Goal: Task Accomplishment & Management: Use online tool/utility

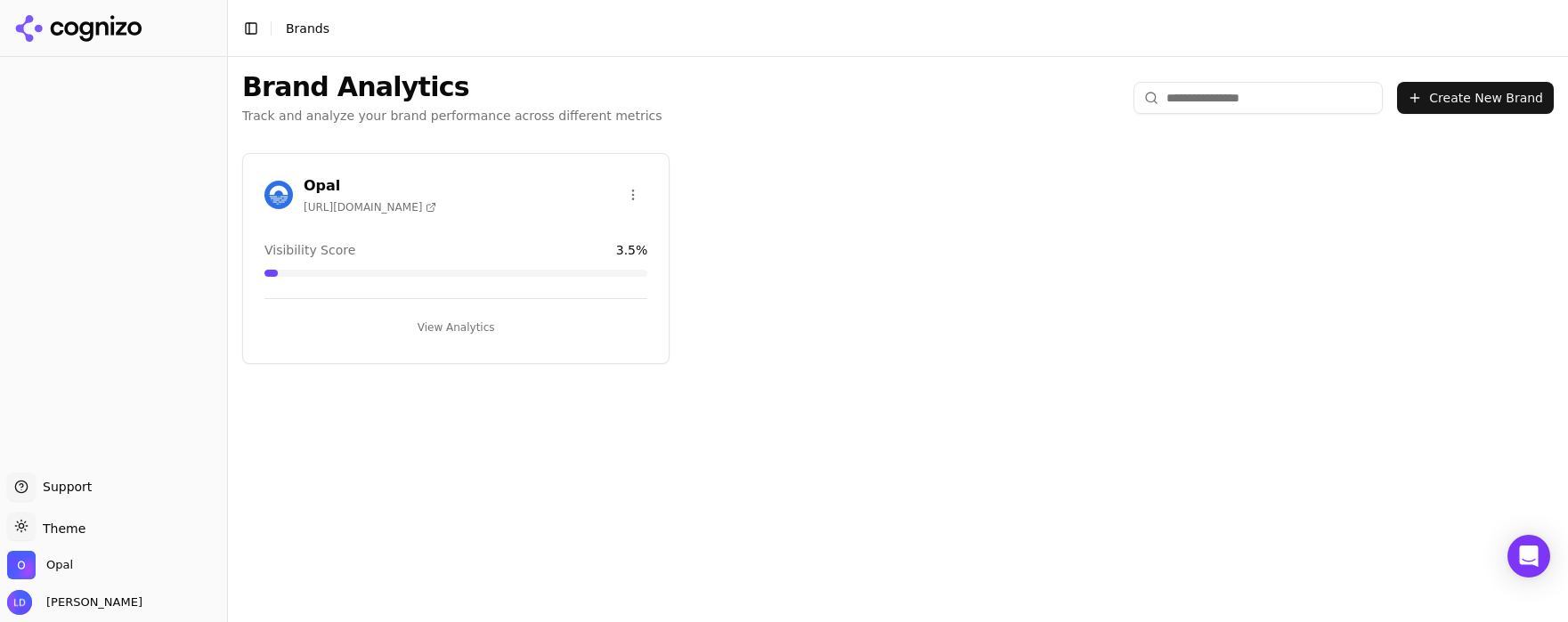
click at [446, 330] on button "View Analytics" at bounding box center [456, 327] width 383 height 28
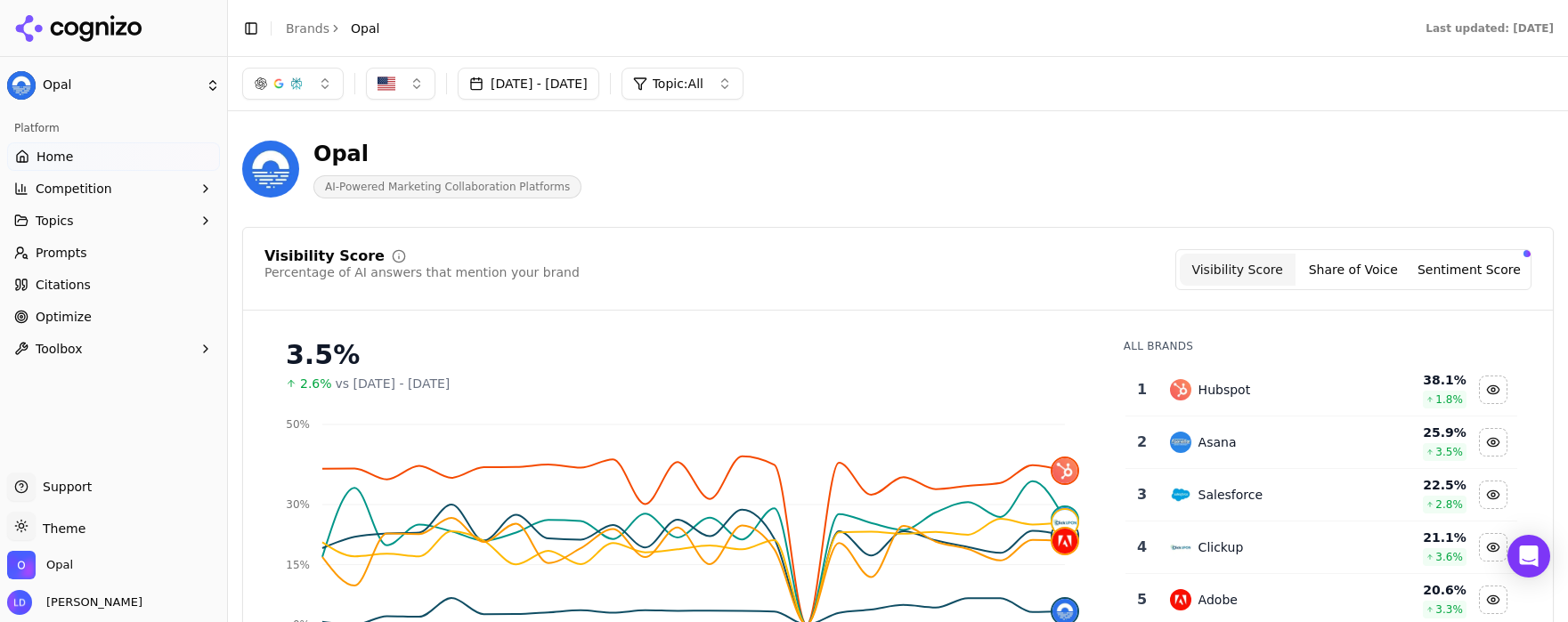
click at [74, 251] on span "Prompts" at bounding box center [61, 253] width 52 height 18
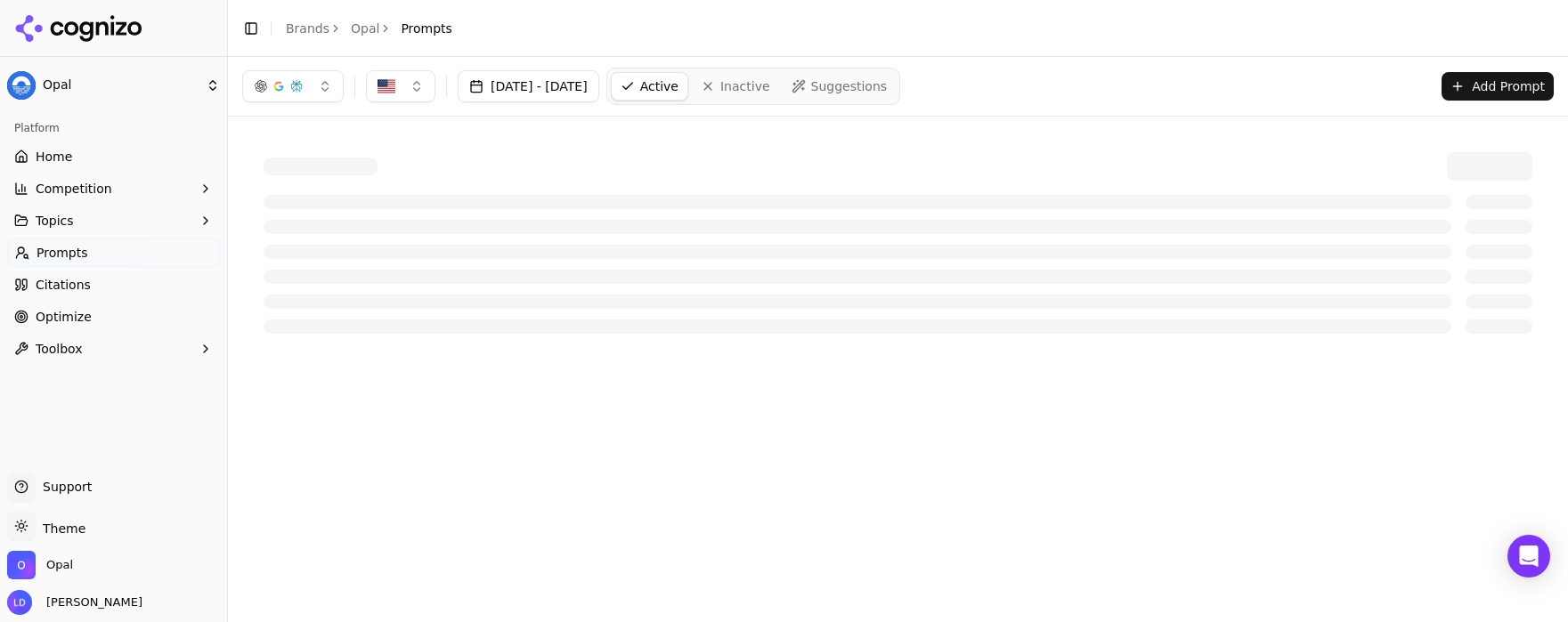
click at [97, 318] on link "Optimize" at bounding box center [113, 316] width 213 height 28
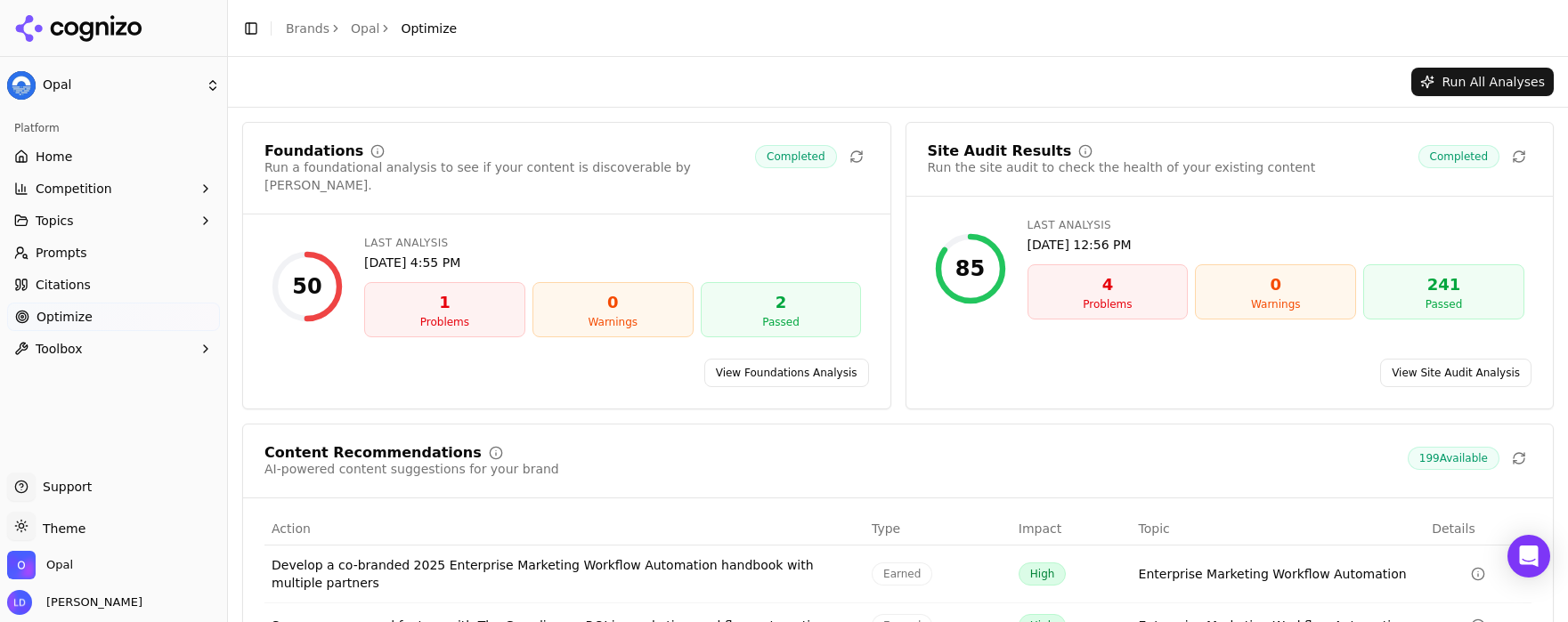
click at [77, 319] on span "Optimize" at bounding box center [64, 317] width 56 height 18
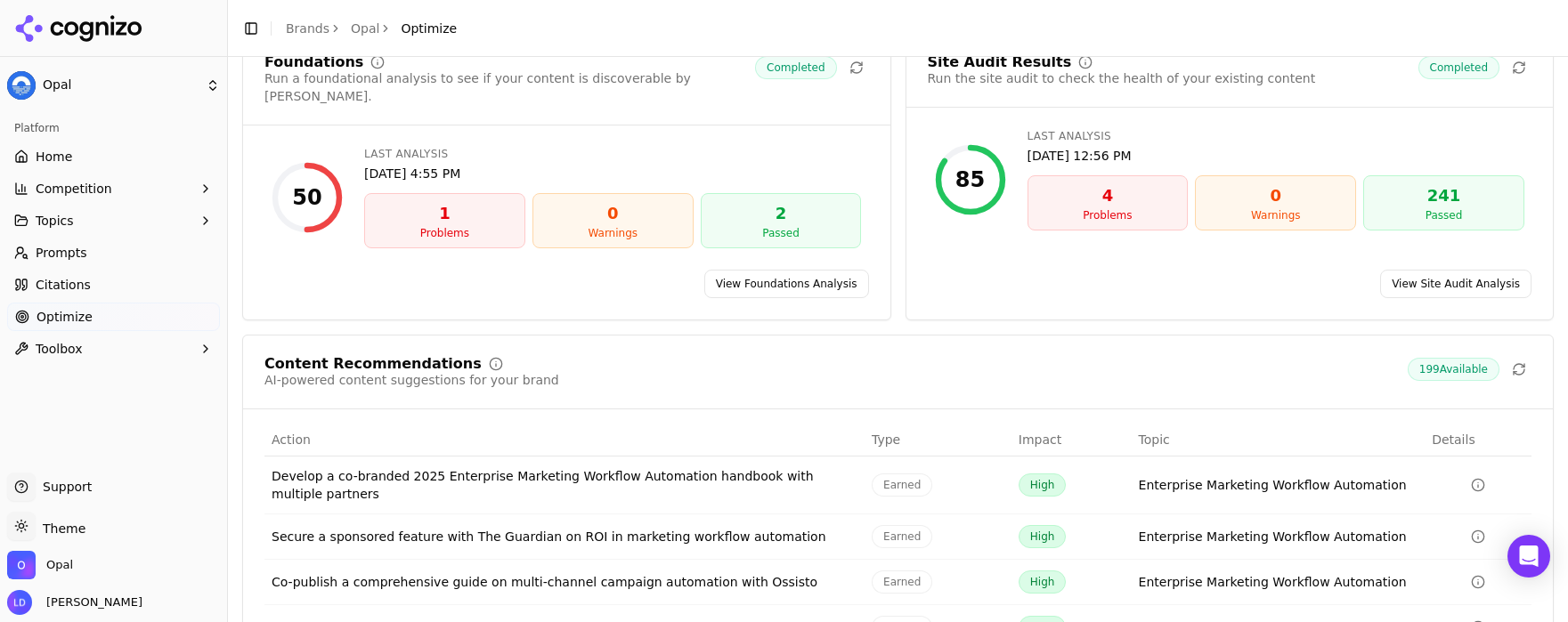
scroll to position [239, 0]
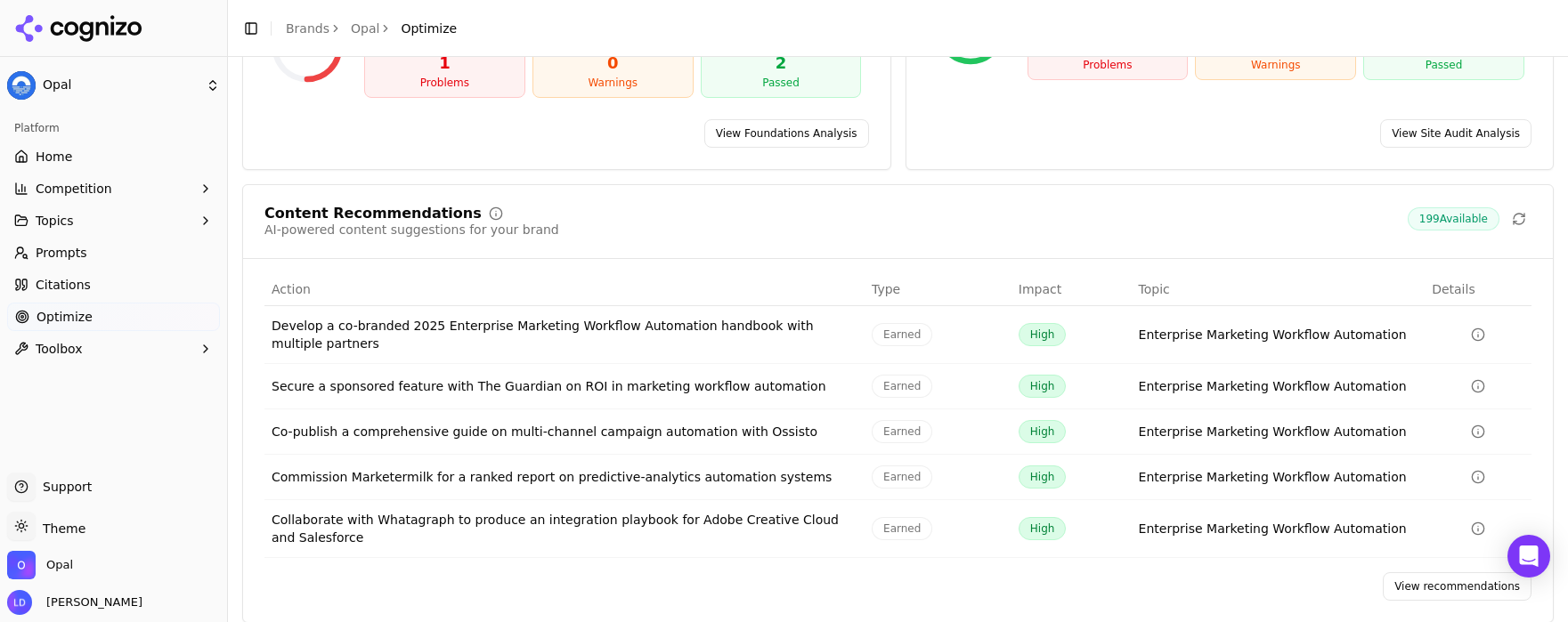
click at [1424, 573] on link "View recommendations" at bounding box center [1457, 586] width 149 height 28
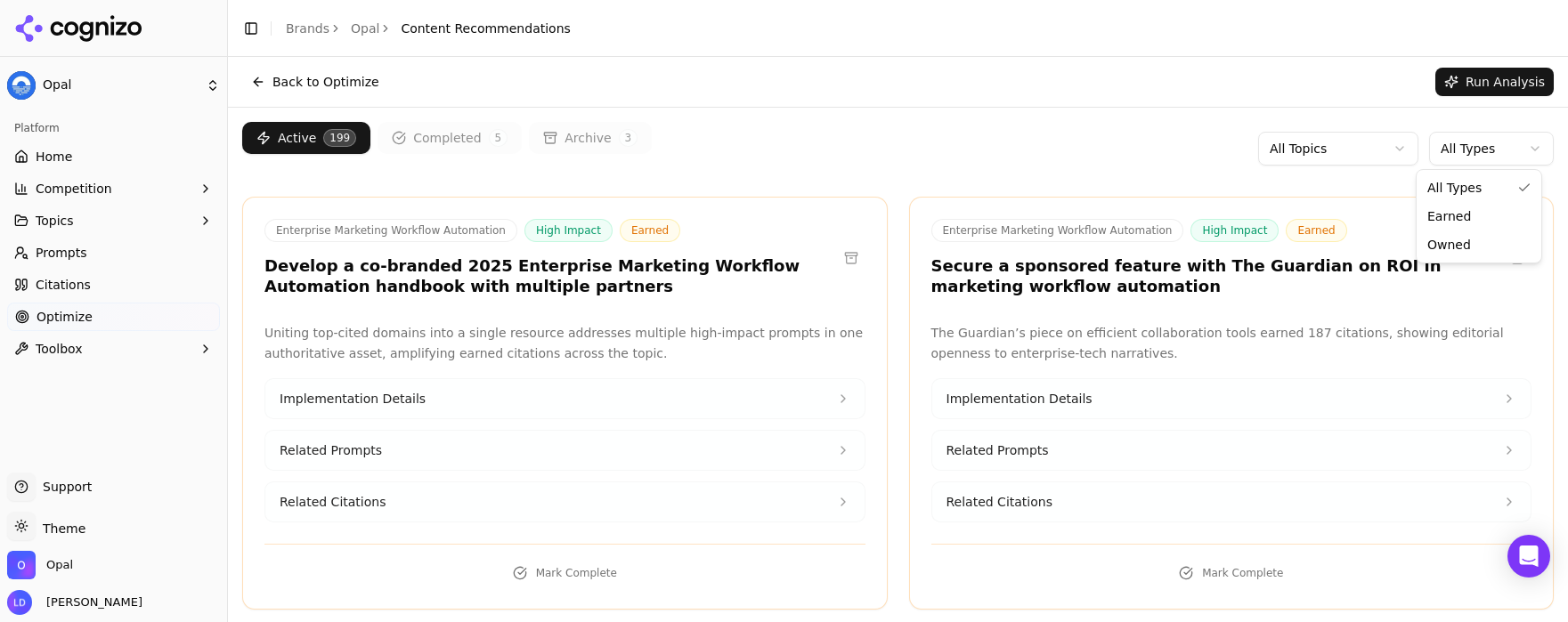
click at [1497, 148] on html "Opal Platform Home Competition Topics Prompts Citations Optimize Toolbox Suppor…" at bounding box center [784, 311] width 1568 height 622
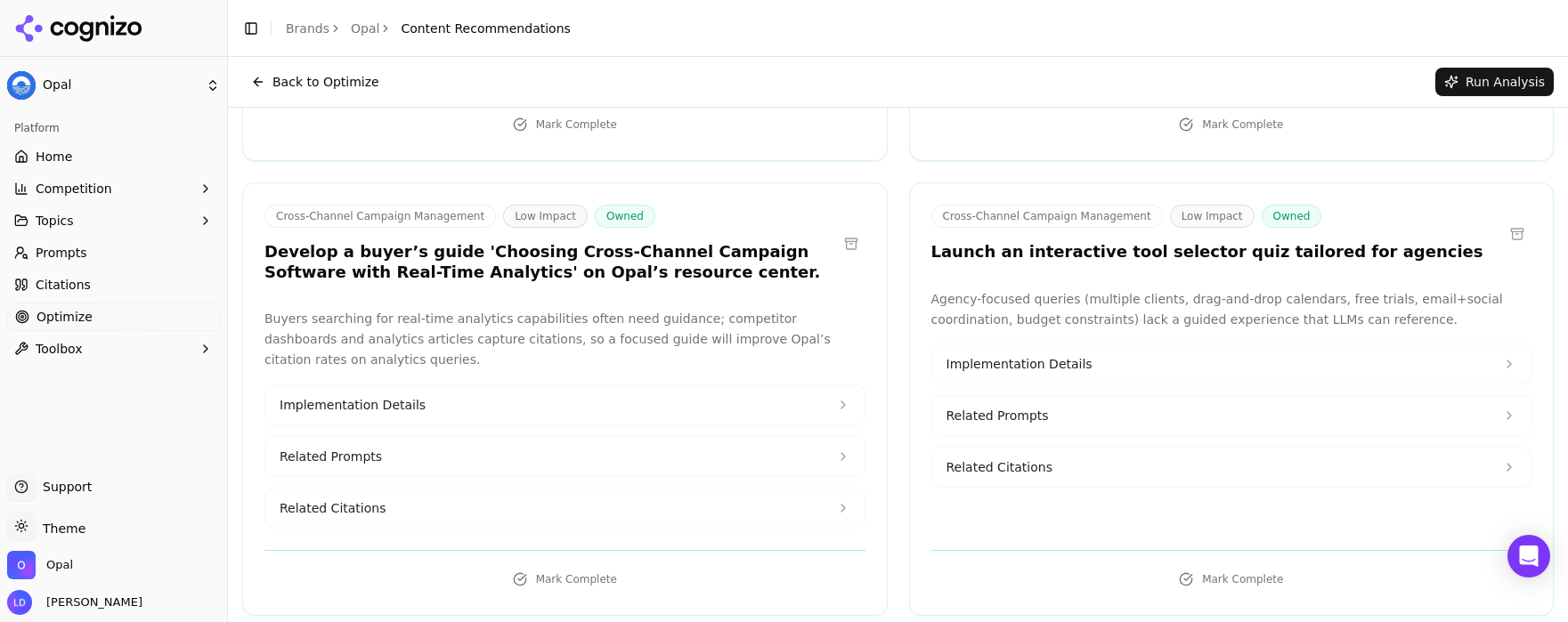
scroll to position [5360, 0]
click at [1503, 221] on button at bounding box center [1516, 234] width 28 height 28
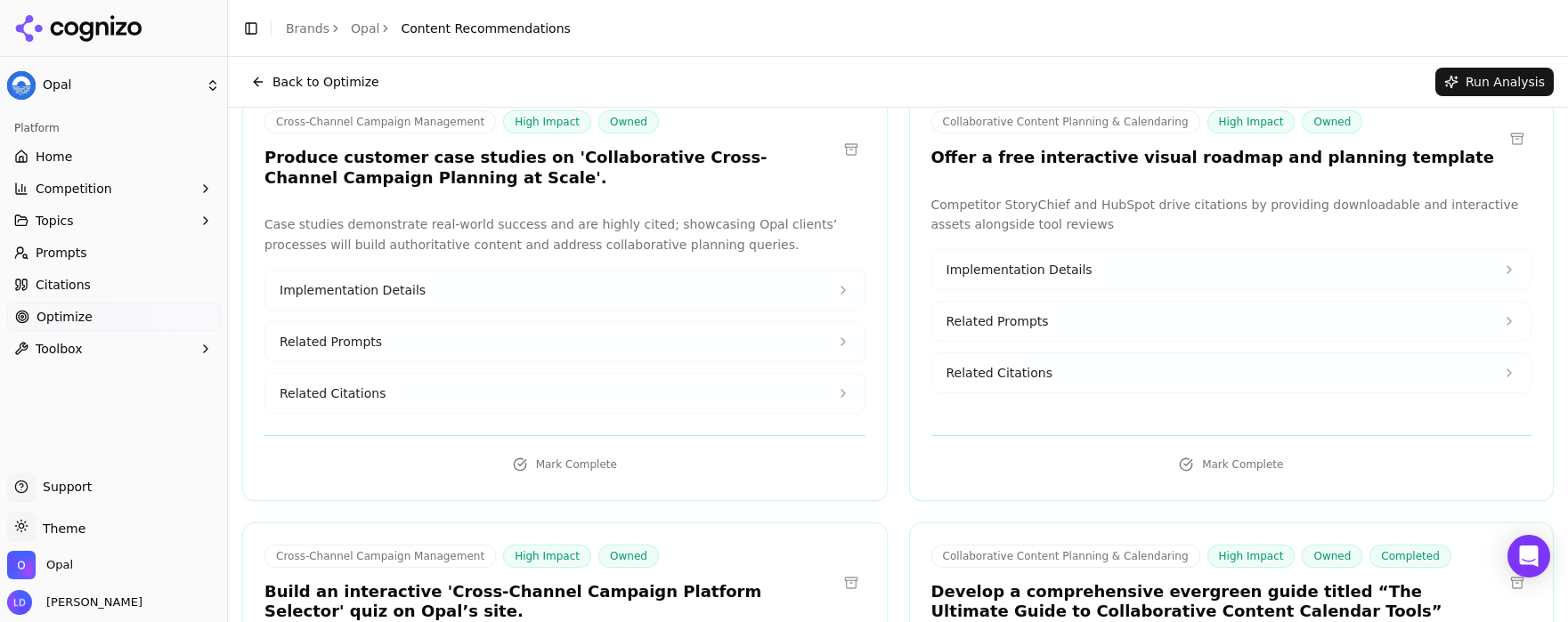
scroll to position [0, 0]
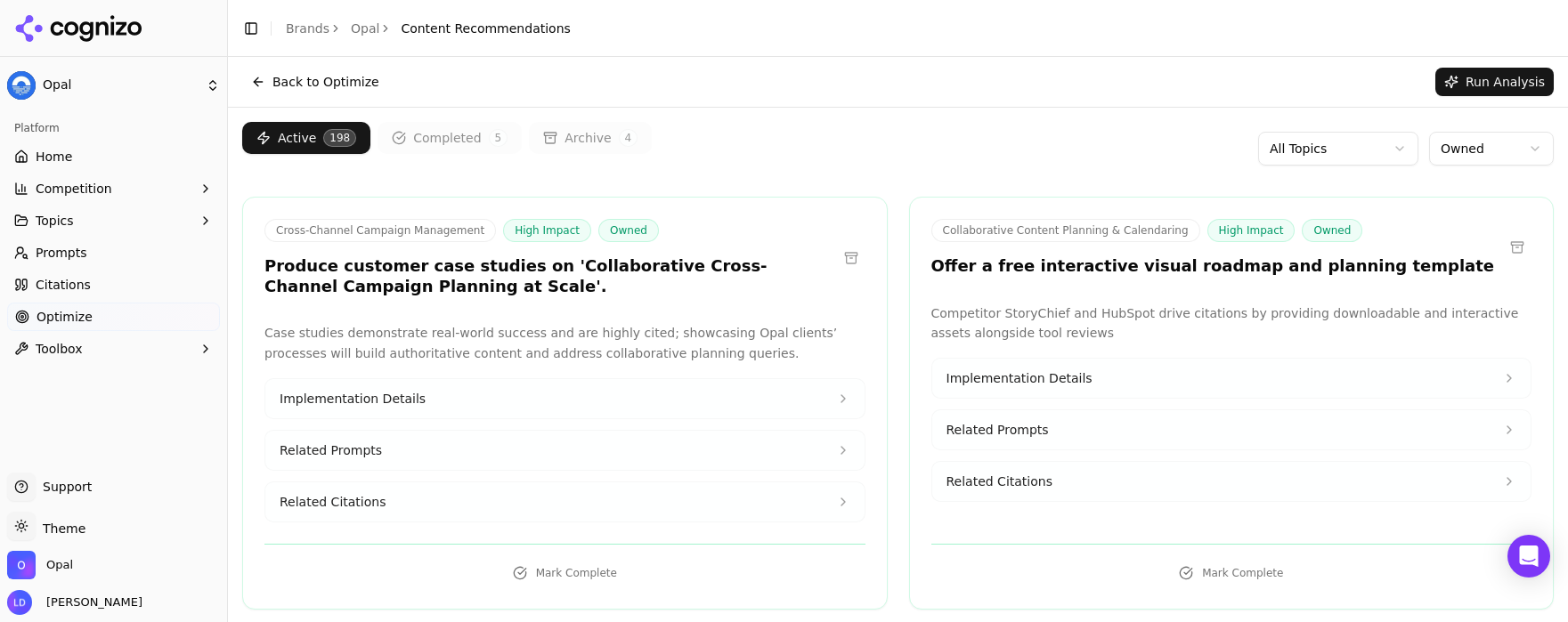
click at [1503, 245] on button at bounding box center [1516, 246] width 28 height 28
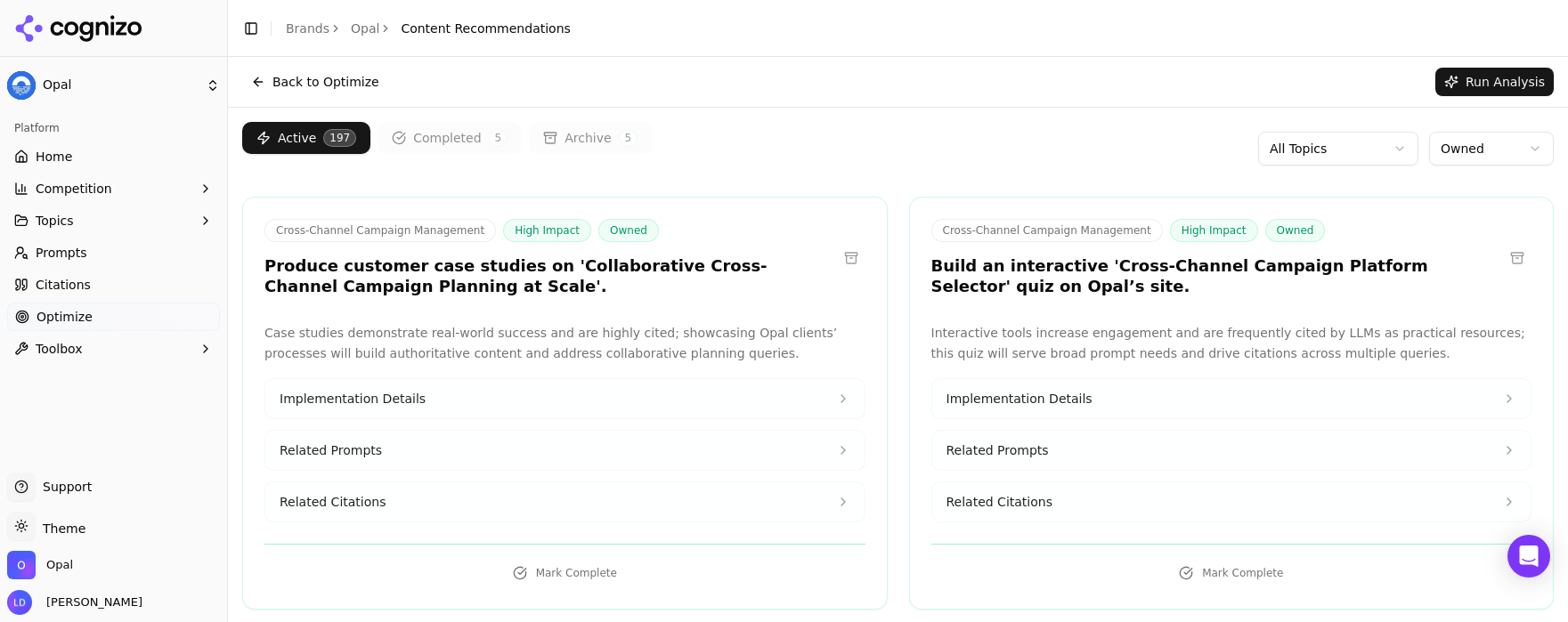
click at [1503, 254] on button at bounding box center [1516, 257] width 28 height 28
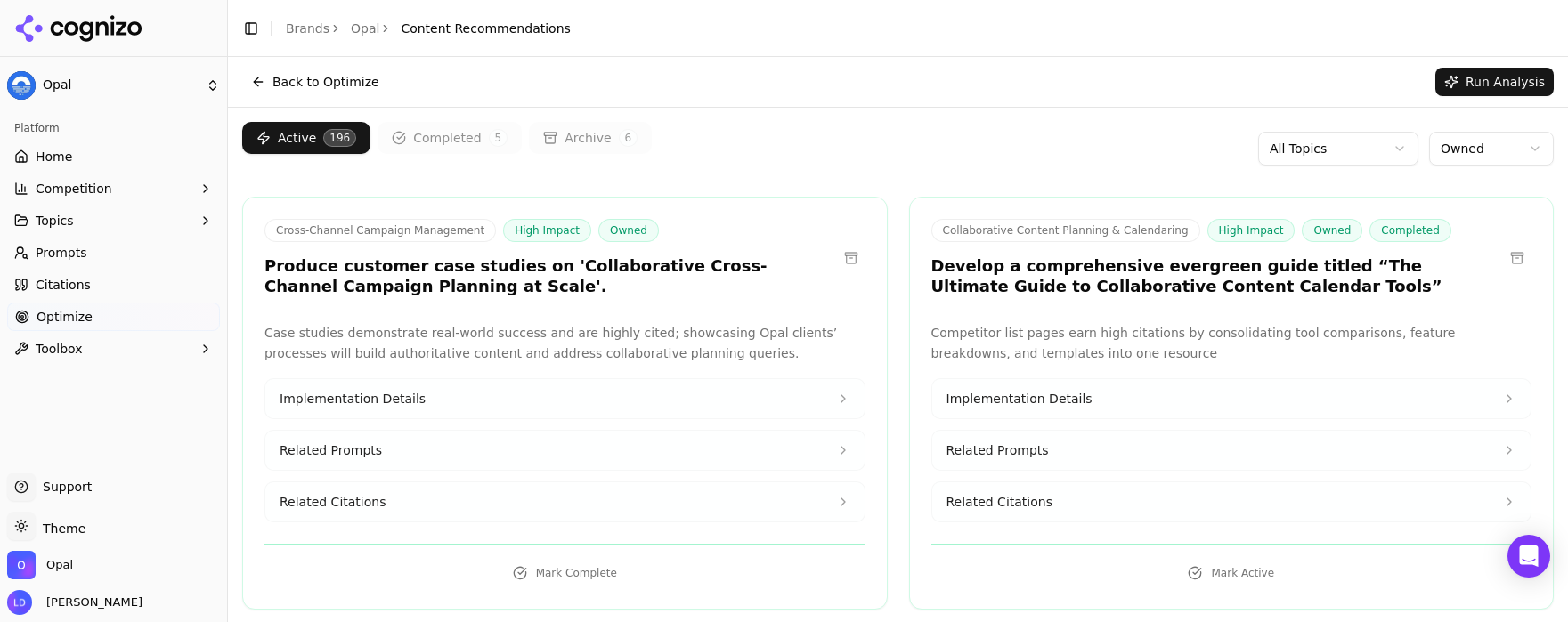
click at [1505, 259] on button at bounding box center [1516, 257] width 28 height 28
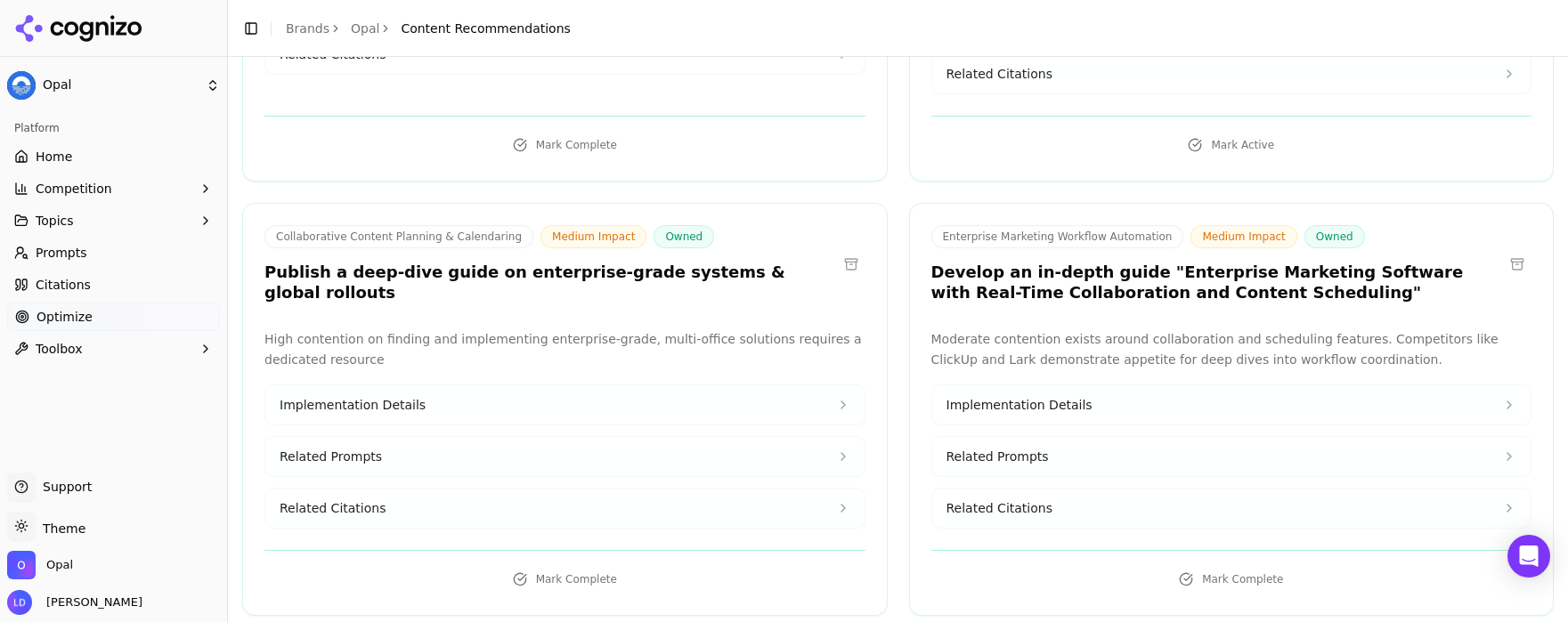
scroll to position [2296, 0]
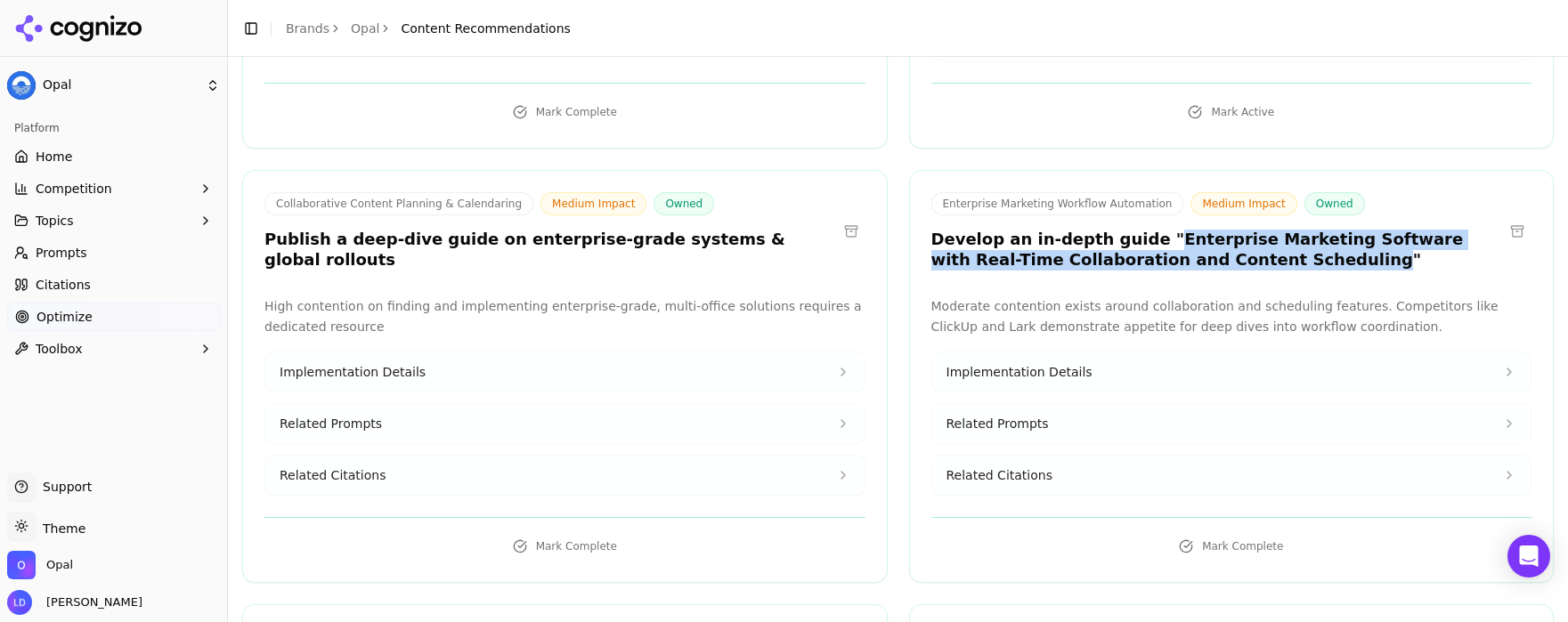
drag, startPoint x: 1207, startPoint y: 224, endPoint x: 1133, endPoint y: 201, distance: 77.5
click at [1133, 230] on h3 "Develop an in-depth guide "Enterprise Marketing Software with Real-Time Collabo…" at bounding box center [1217, 250] width 572 height 40
copy h3 "Enterprise Marketing Software with Real-Time Collaboration and Content Scheduli…"
click at [1058, 363] on span "Implementation Details" at bounding box center [1019, 372] width 146 height 18
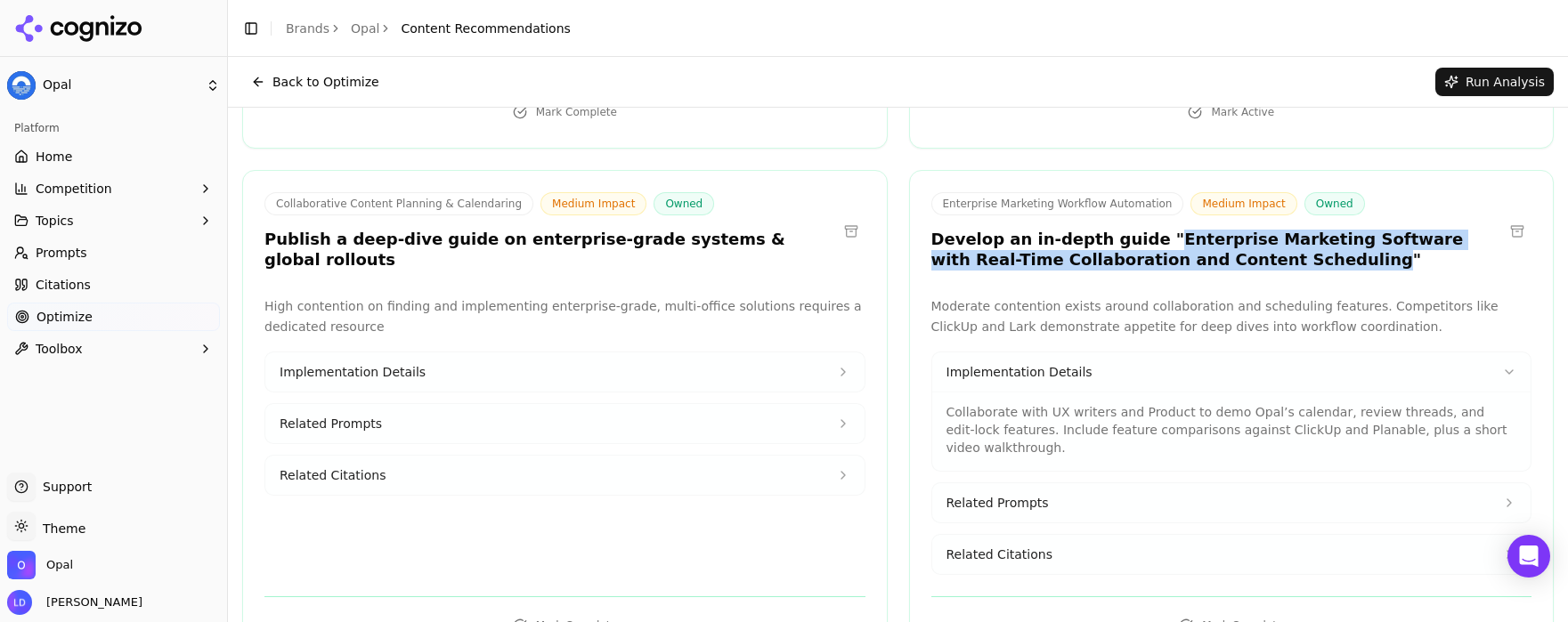
click at [1014, 493] on span "Related Prompts" at bounding box center [997, 502] width 102 height 18
click at [1015, 605] on span "Related Citations" at bounding box center [999, 614] width 106 height 18
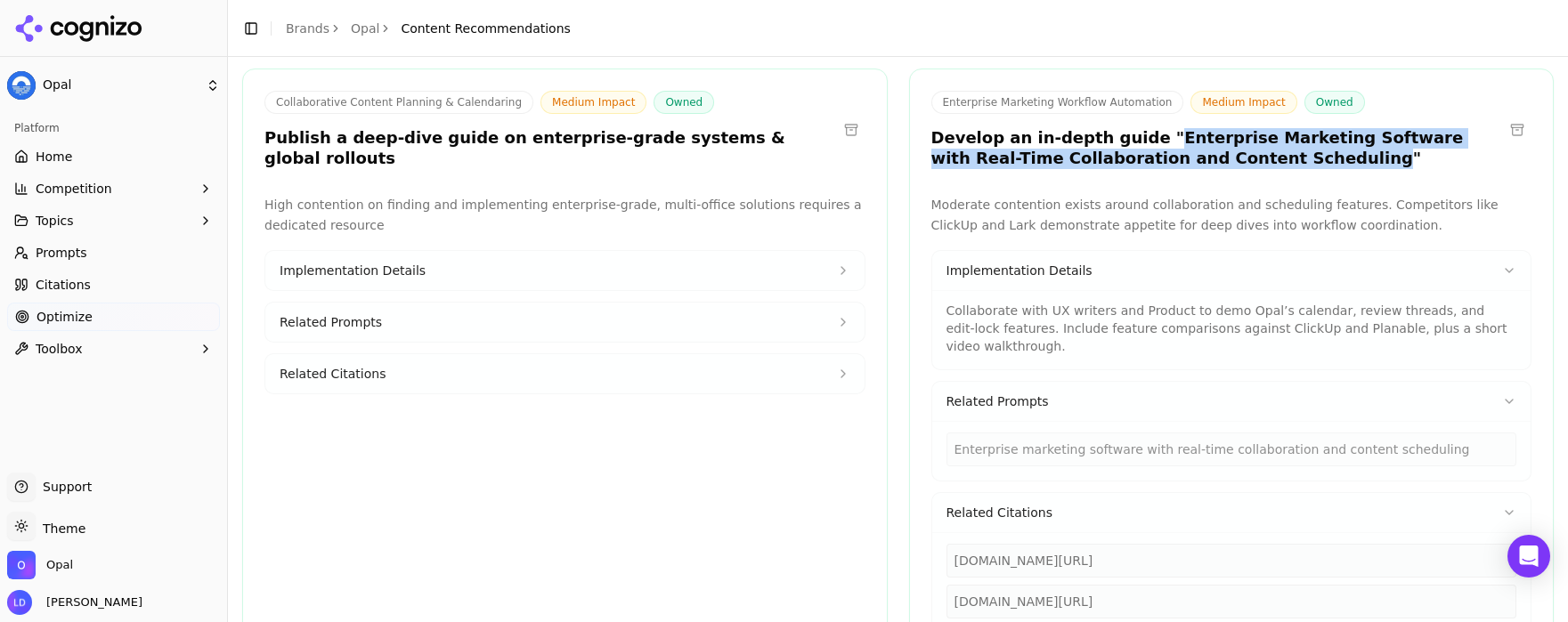
scroll to position [2412, 0]
